Goal: Task Accomplishment & Management: Complete application form

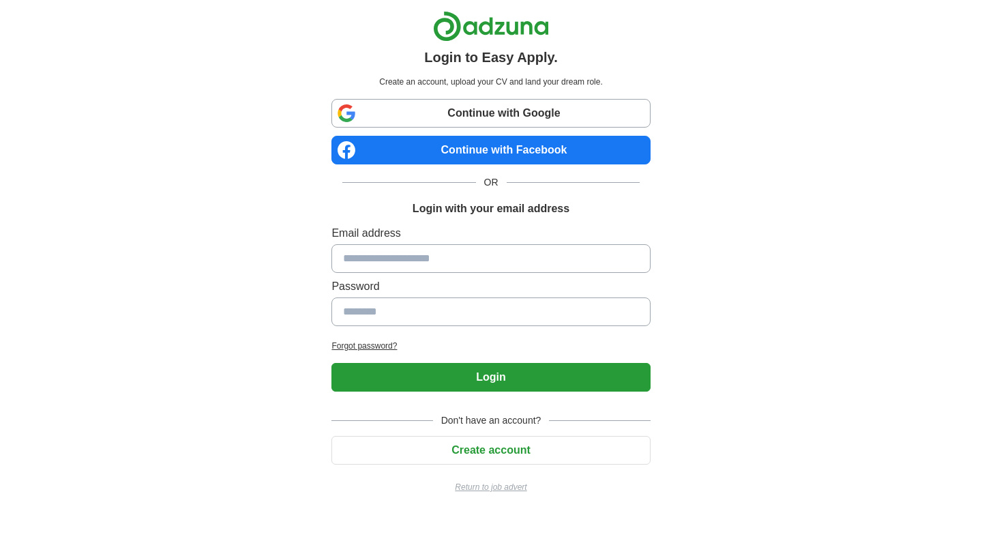
click at [507, 119] on link "Continue with Google" at bounding box center [490, 113] width 318 height 29
click at [466, 444] on button "Create account" at bounding box center [490, 450] width 318 height 29
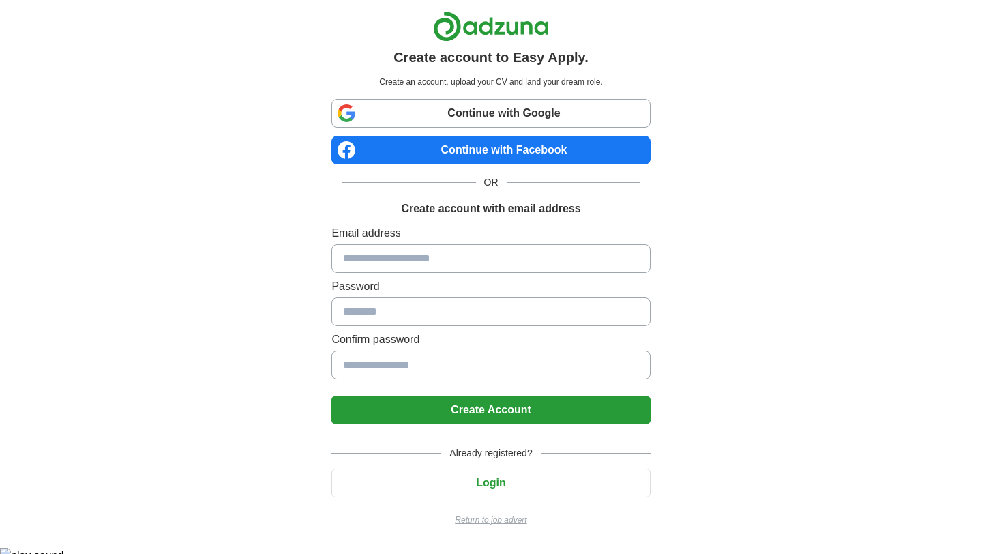
click at [405, 433] on div "Continue with Google Continue with Facebook OR Create account with email addres…" at bounding box center [490, 312] width 318 height 427
click at [385, 260] on input at bounding box center [490, 258] width 318 height 29
type input "**********"
click at [415, 308] on input at bounding box center [490, 311] width 318 height 29
click at [447, 310] on input at bounding box center [490, 311] width 318 height 29
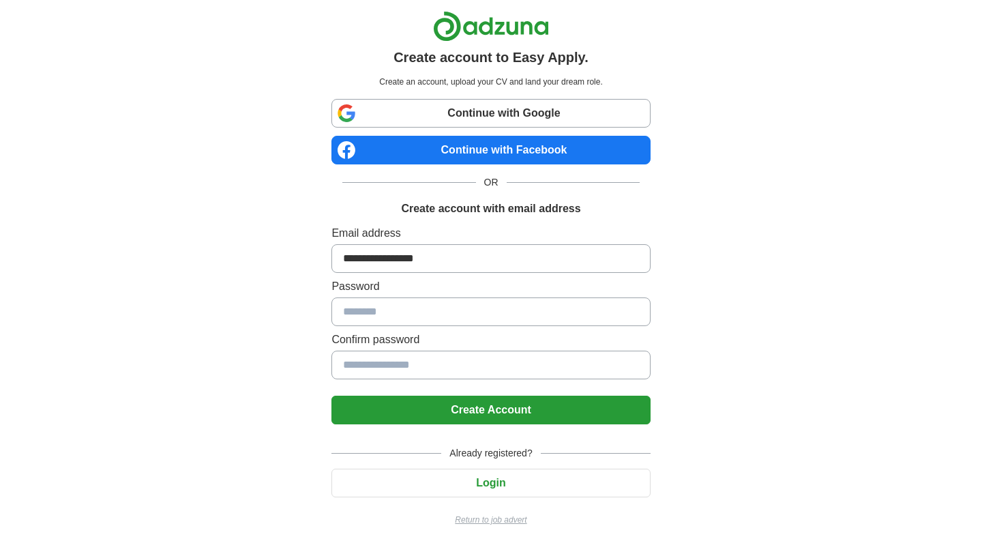
click at [446, 310] on input at bounding box center [490, 311] width 318 height 29
drag, startPoint x: 445, startPoint y: 340, endPoint x: 443, endPoint y: 357, distance: 17.2
click at [444, 341] on label "Confirm password" at bounding box center [490, 339] width 318 height 16
click at [438, 372] on input at bounding box center [490, 364] width 318 height 29
click at [435, 299] on input at bounding box center [490, 311] width 318 height 29
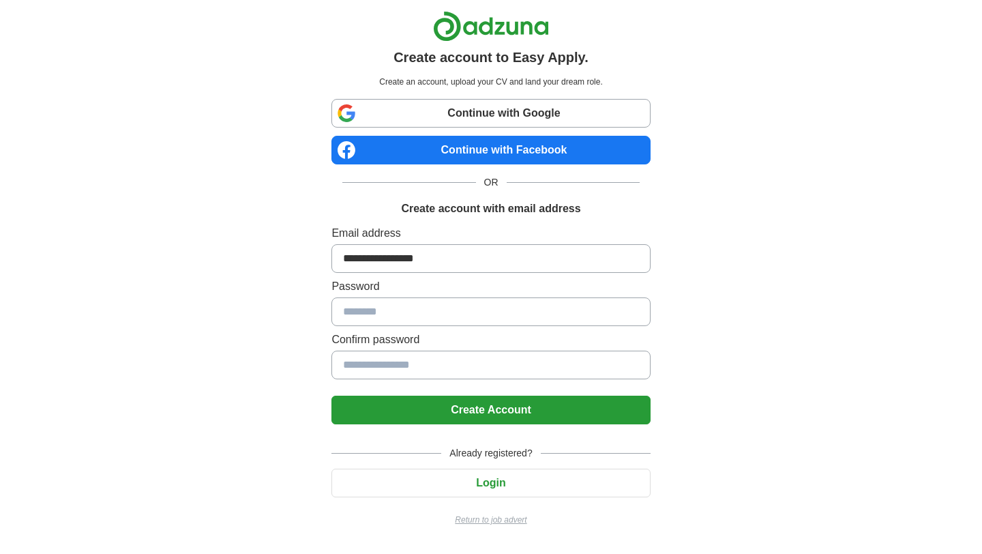
click at [471, 106] on link "Continue with Google" at bounding box center [490, 113] width 318 height 29
